Goal: Information Seeking & Learning: Check status

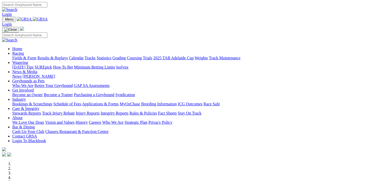
scroll to position [185, 0]
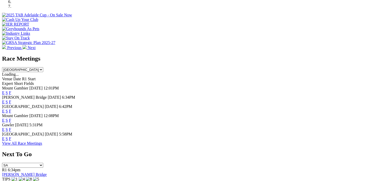
click at [11, 141] on link "F" at bounding box center [10, 138] width 2 height 4
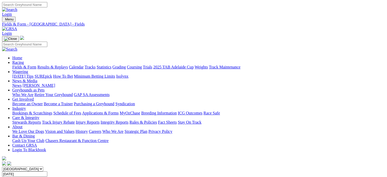
click at [61, 65] on link "Results & Replays" at bounding box center [52, 67] width 30 height 4
